Goal: Task Accomplishment & Management: Use online tool/utility

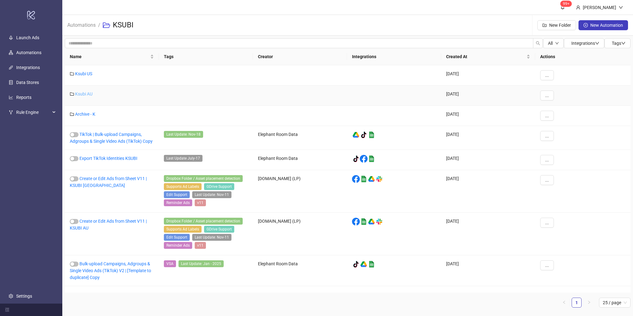
click at [80, 94] on link "Ksubi AU" at bounding box center [83, 94] width 17 height 5
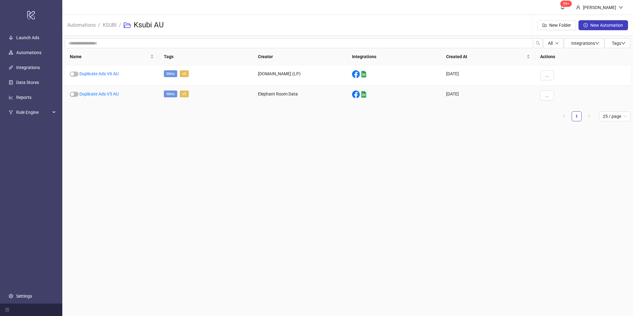
click at [93, 90] on div "Duplicate Ads V5 AU" at bounding box center [112, 96] width 94 height 20
click at [93, 92] on link "Duplicate Ads V5 AU" at bounding box center [98, 94] width 39 height 5
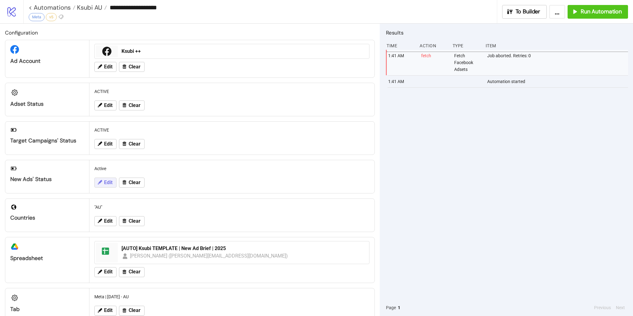
click at [100, 181] on icon at bounding box center [100, 183] width 6 height 6
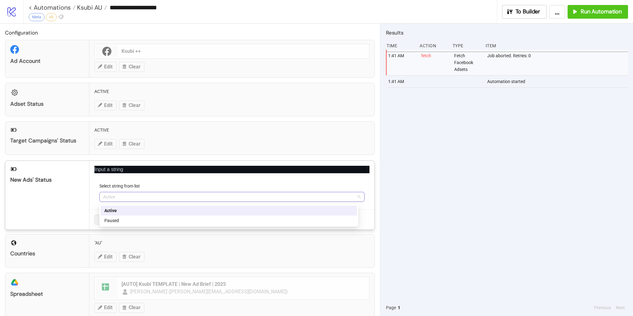
click at [149, 199] on span "Active" at bounding box center [232, 196] width 258 height 9
click at [139, 219] on div "Paused" at bounding box center [228, 220] width 249 height 7
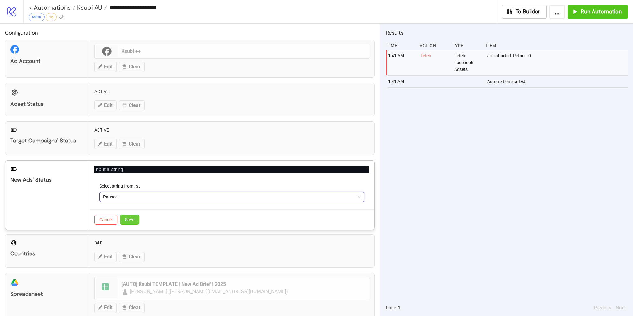
click at [138, 219] on button "Save" at bounding box center [129, 220] width 19 height 10
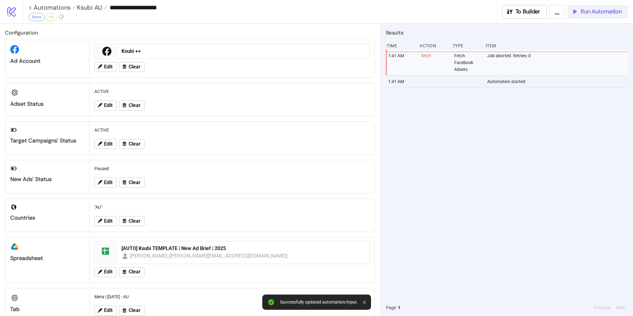
click at [594, 16] on button "Run Automation" at bounding box center [597, 12] width 60 height 14
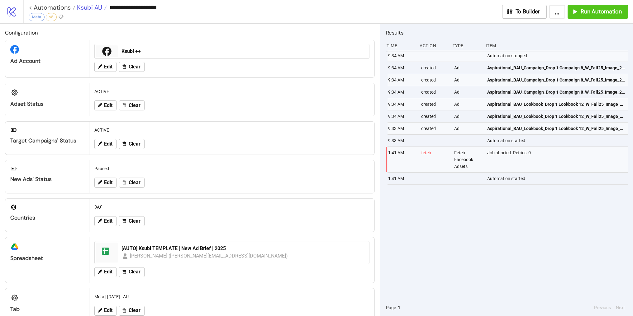
click at [91, 9] on span "Ksubi AU" at bounding box center [88, 7] width 27 height 8
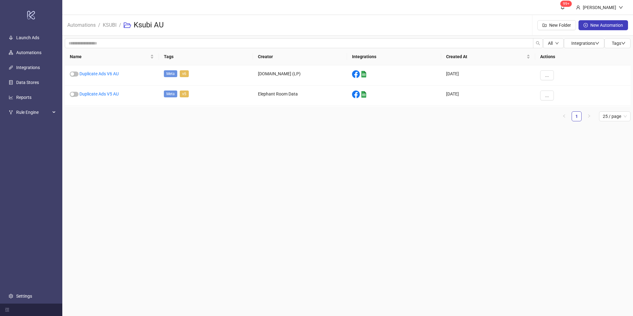
click at [107, 28] on span "KSUBI" at bounding box center [110, 25] width 14 height 8
click at [108, 27] on link "KSUBI" at bounding box center [110, 24] width 16 height 7
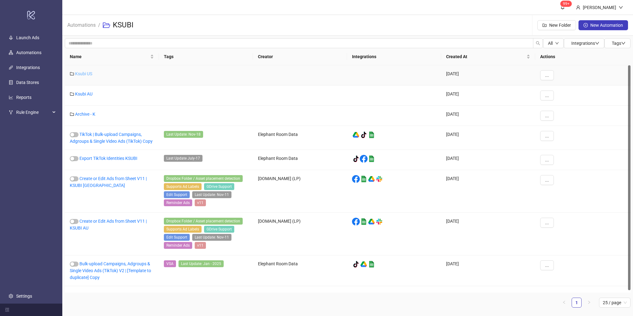
click at [79, 74] on link "Ksubi US" at bounding box center [83, 73] width 17 height 5
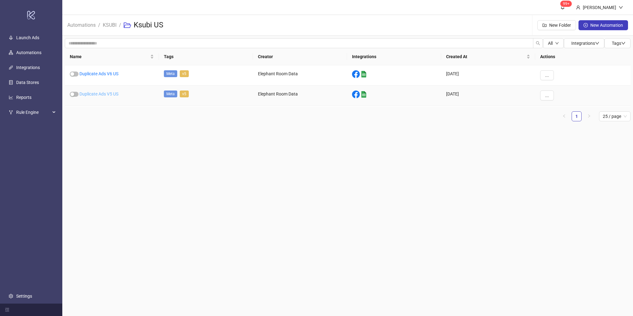
click at [106, 95] on link "Duplicate Ads V5 US" at bounding box center [98, 94] width 39 height 5
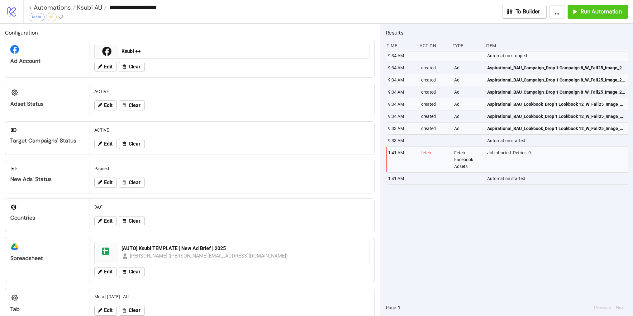
type input "**********"
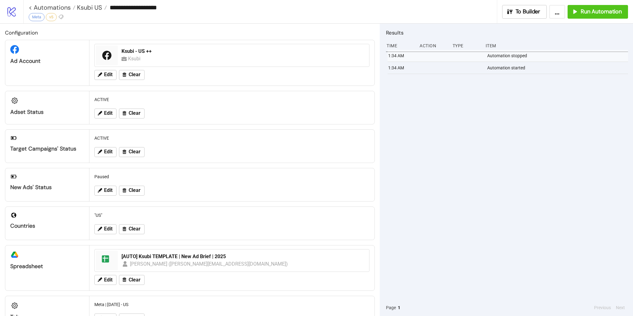
scroll to position [25, 0]
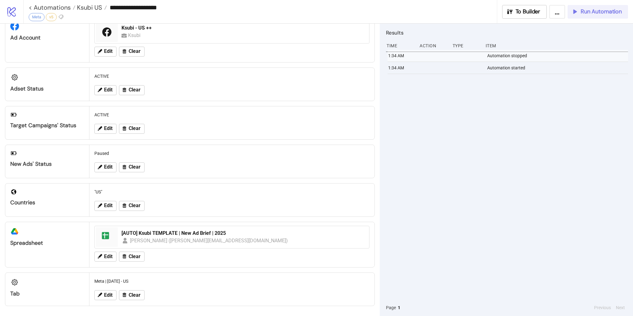
click at [614, 16] on button "Run Automation" at bounding box center [597, 12] width 60 height 14
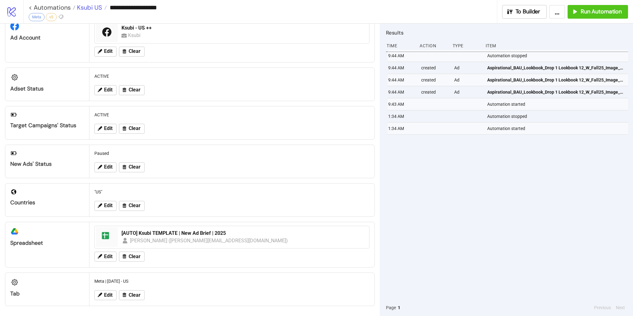
click at [96, 10] on span "Ksubi US" at bounding box center [88, 7] width 27 height 8
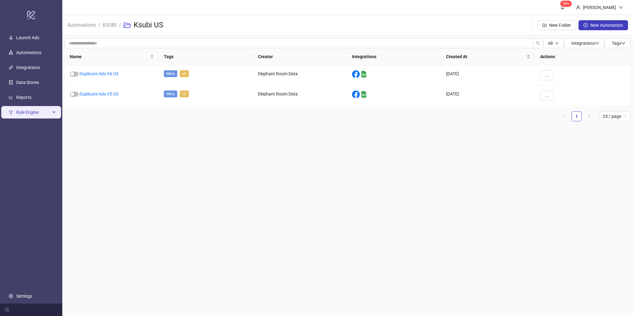
click at [28, 115] on span "Rule Engine" at bounding box center [33, 112] width 34 height 12
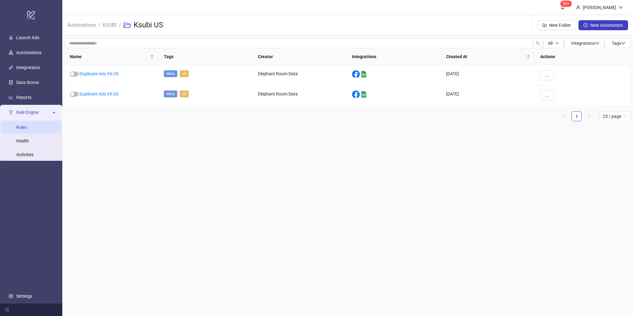
click at [25, 126] on link "Rules" at bounding box center [21, 127] width 11 height 5
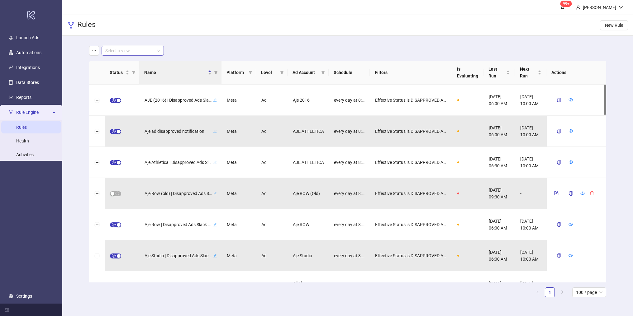
click at [145, 46] on input "search" at bounding box center [129, 50] width 49 height 9
type input "*****"
click at [31, 40] on link "Launch Ads" at bounding box center [27, 37] width 23 height 5
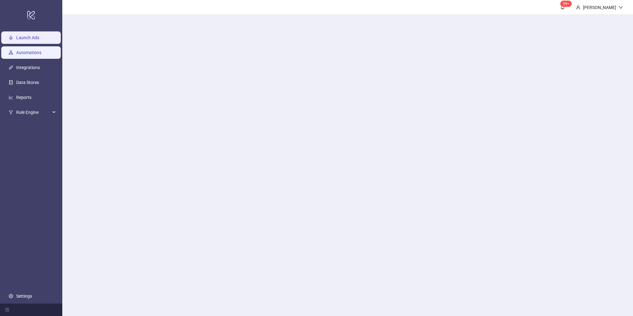
click at [28, 55] on link "Automations" at bounding box center [28, 52] width 25 height 5
